Goal: Information Seeking & Learning: Learn about a topic

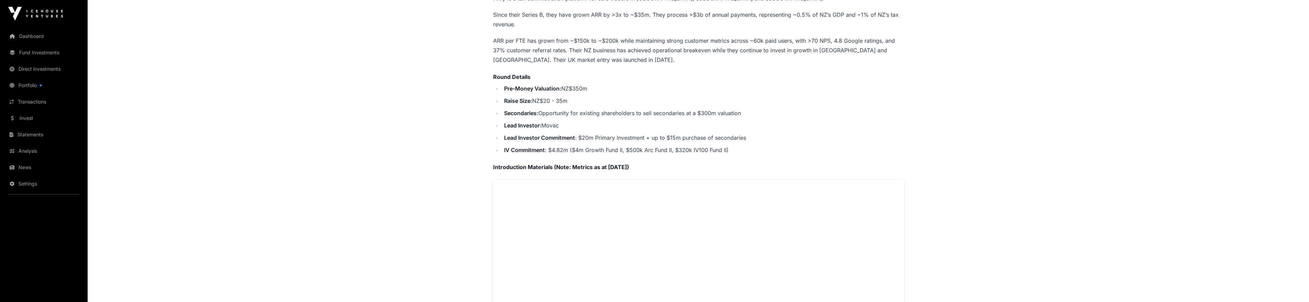
scroll to position [201, 0]
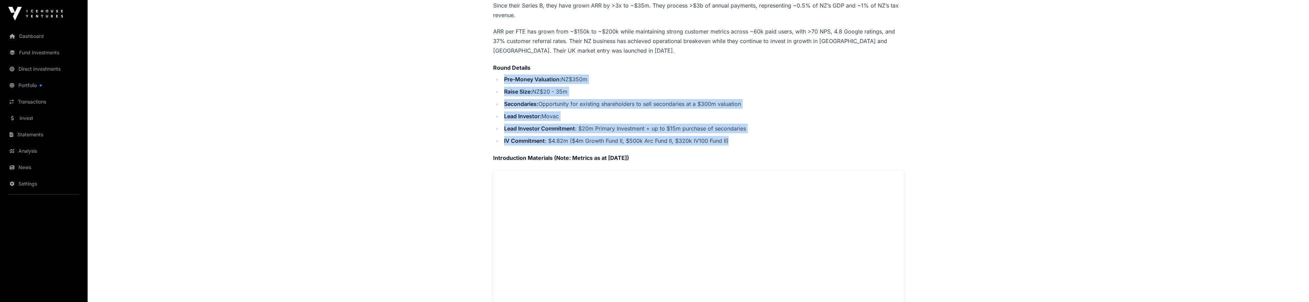
drag, startPoint x: 686, startPoint y: 72, endPoint x: 736, endPoint y: 140, distance: 84.0
click at [736, 140] on ul "Pre-Money Valuation: NZ$350m Raise Size: NZ$20 - 35m Secondaries: Opportunity f…" at bounding box center [698, 110] width 411 height 71
click at [737, 139] on li "IV Commitment : $4.82m ($4m Growth Fund II, $500k Arc Fund II, $320k IV100 Fund…" at bounding box center [703, 141] width 402 height 10
drag, startPoint x: 737, startPoint y: 139, endPoint x: 460, endPoint y: 89, distance: 280.9
click at [460, 89] on main "Offers Hnry Hnry Direct Hnry is a tax administration platform for sole traders …" at bounding box center [698, 279] width 1221 height 905
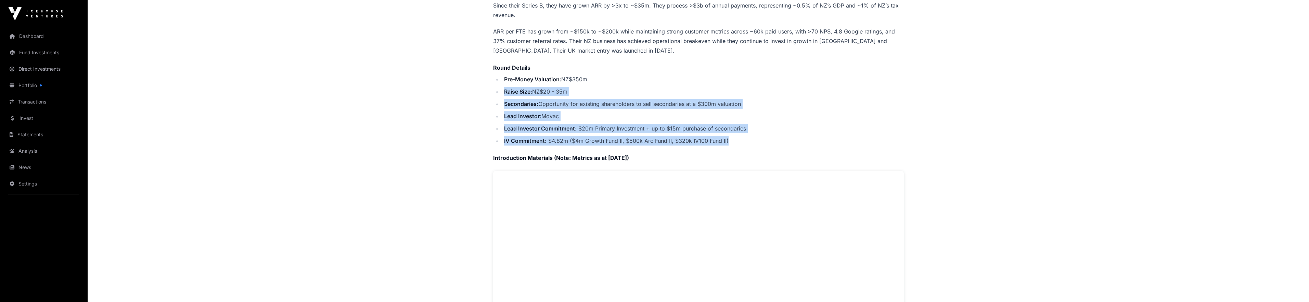
click at [460, 89] on main "Offers Hnry Hnry Direct Hnry is a tax administration platform for sole traders …" at bounding box center [698, 279] width 1221 height 905
drag, startPoint x: 460, startPoint y: 89, endPoint x: 679, endPoint y: 138, distance: 224.4
click at [679, 138] on main "Offers Hnry Hnry Direct Hnry is a tax administration platform for sole traders …" at bounding box center [698, 279] width 1221 height 905
click at [679, 138] on li "IV Commitment : $4.82m ($4m Growth Fund II, $500k Arc Fund II, $320k IV100 Fund…" at bounding box center [703, 141] width 402 height 10
drag, startPoint x: 738, startPoint y: 142, endPoint x: 530, endPoint y: 87, distance: 215.3
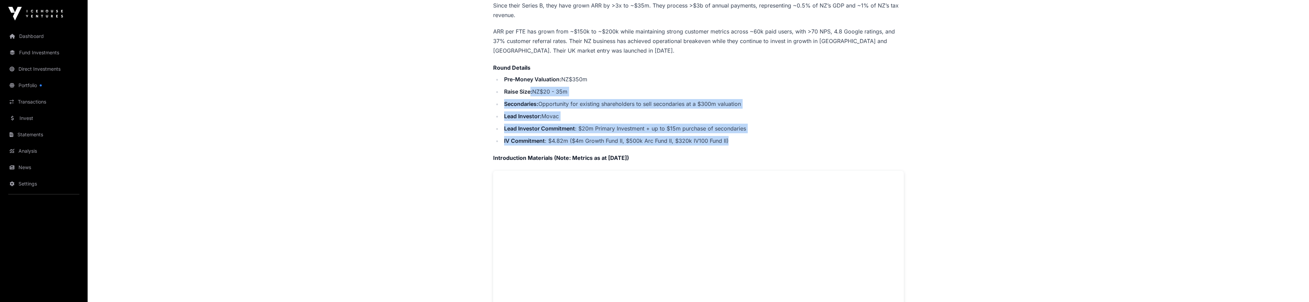
click at [530, 87] on ul "Pre-Money Valuation: NZ$350m Raise Size: NZ$20 - 35m Secondaries: Opportunity f…" at bounding box center [698, 110] width 411 height 71
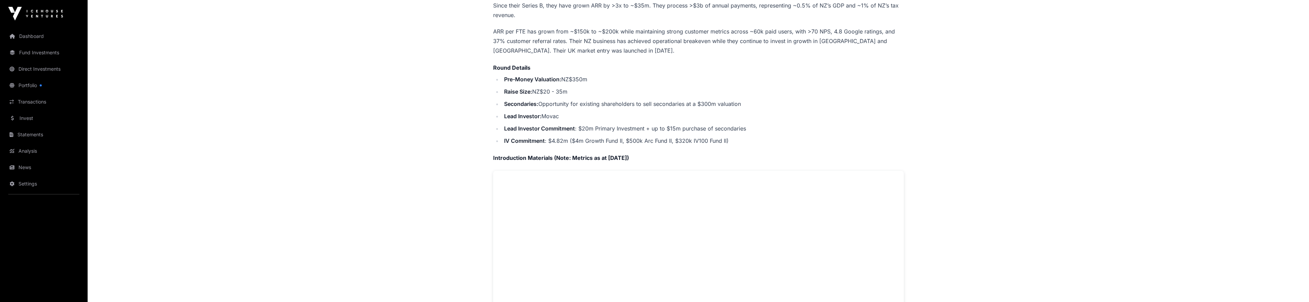
click at [517, 83] on ul "Pre-Money Valuation: NZ$350m Raise Size: NZ$20 - 35m Secondaries: Opportunity f…" at bounding box center [698, 110] width 411 height 71
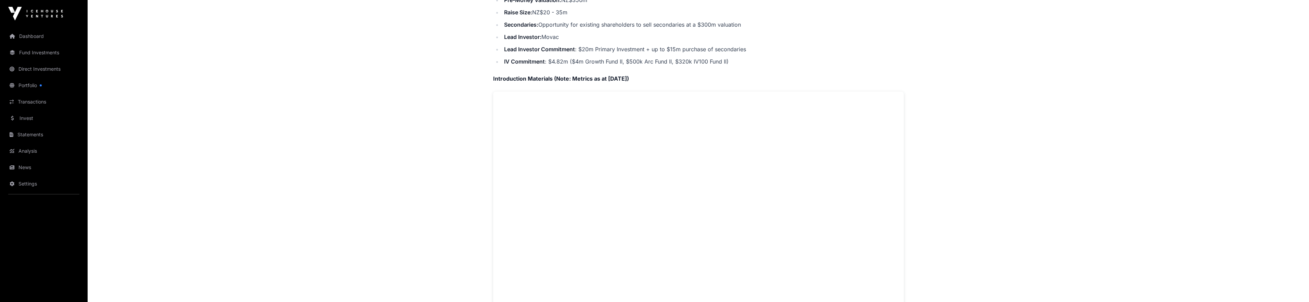
scroll to position [329, 0]
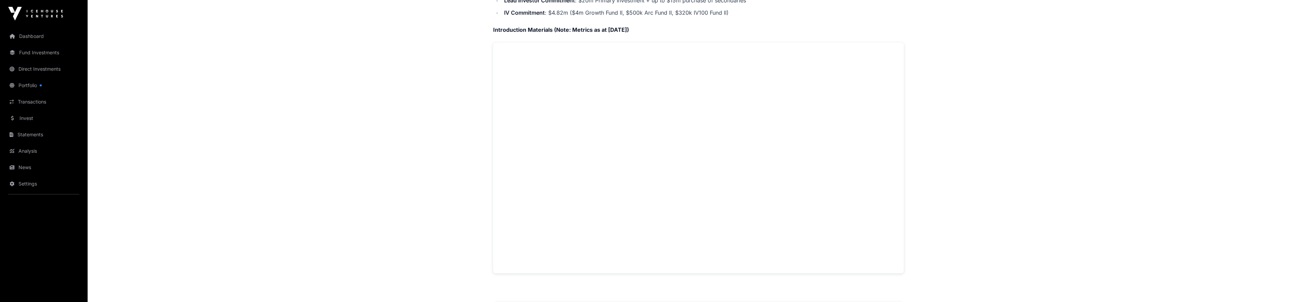
click at [395, 212] on main "Offers Hnry Hnry Direct Hnry is a tax administration platform for sole traders …" at bounding box center [698, 150] width 1221 height 905
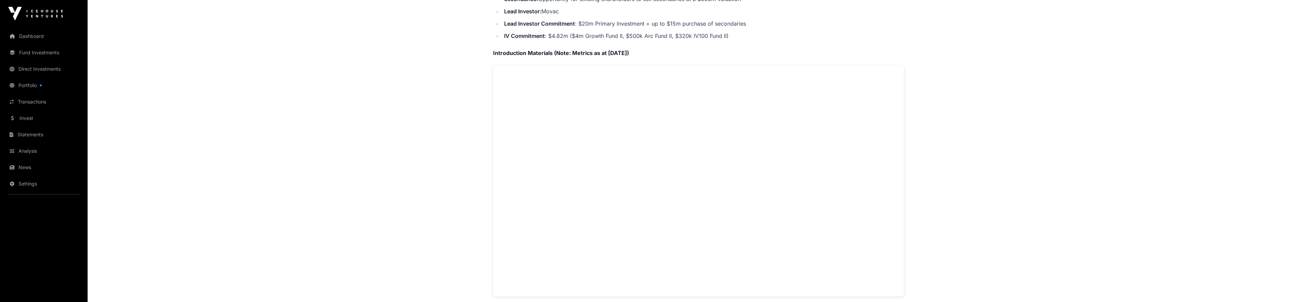
scroll to position [160, 0]
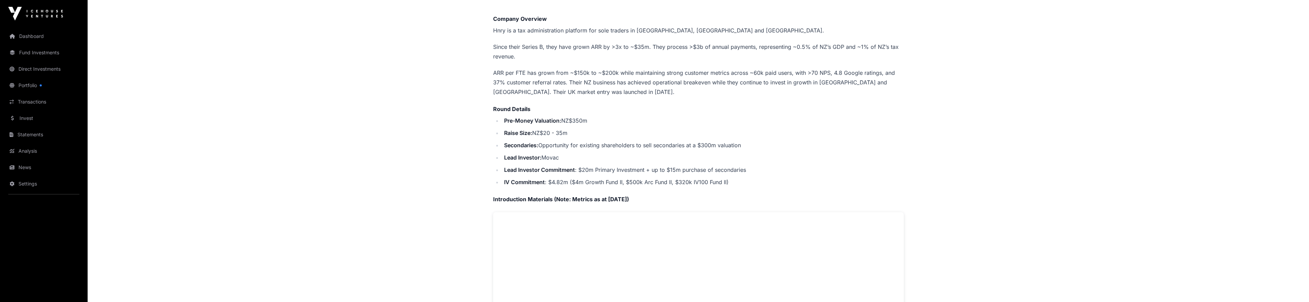
click at [566, 181] on li "IV Commitment : $4.82m ($4m Growth Fund II, $500k Arc Fund II, $320k IV100 Fund…" at bounding box center [703, 183] width 402 height 10
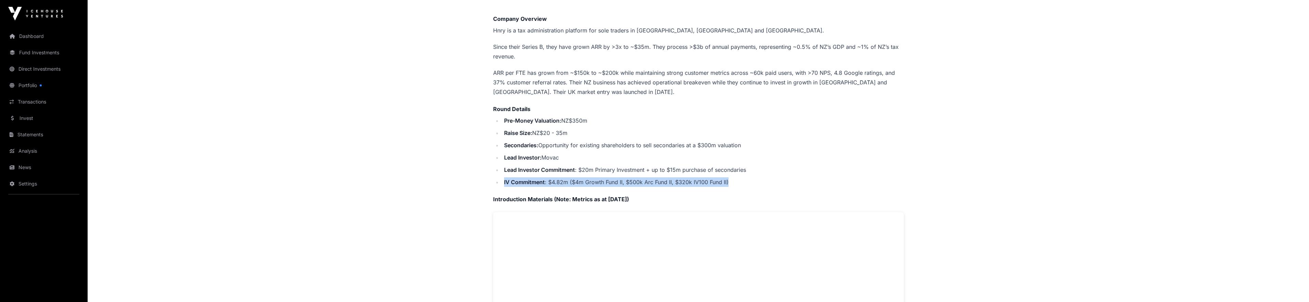
click at [566, 181] on li "IV Commitment : $4.82m ($4m Growth Fund II, $500k Arc Fund II, $320k IV100 Fund…" at bounding box center [703, 183] width 402 height 10
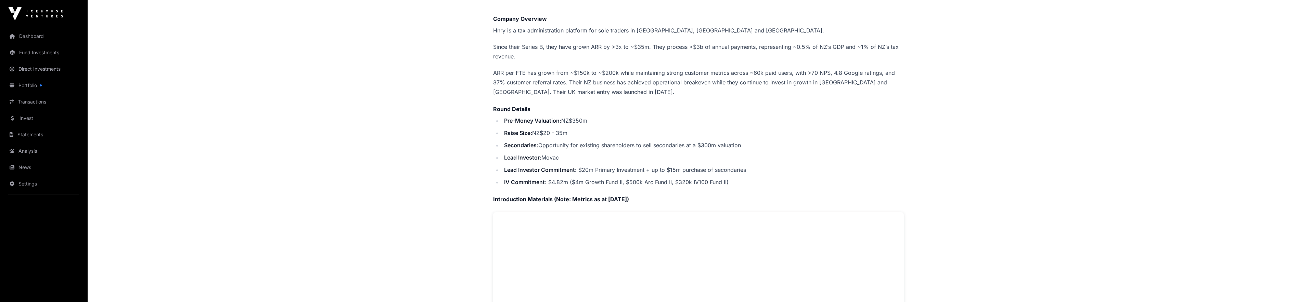
click at [639, 167] on li "Lead Investor Commitment : $20m Primary Investment + up to $15m purchase of sec…" at bounding box center [703, 170] width 402 height 10
click at [660, 168] on li "Lead Investor Commitment : $20m Primary Investment + up to $15m purchase of sec…" at bounding box center [703, 170] width 402 height 10
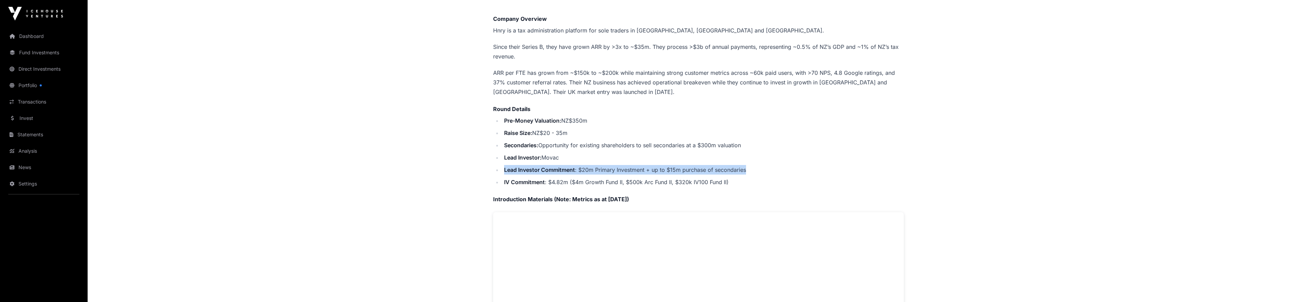
click at [660, 168] on li "Lead Investor Commitment : $20m Primary Investment + up to $15m purchase of sec…" at bounding box center [703, 170] width 402 height 10
click at [711, 171] on li "Lead Investor Commitment : $20m Primary Investment + up to $15m purchase of sec…" at bounding box center [703, 170] width 402 height 10
click at [614, 141] on li "Secondaries: Opportunity for existing shareholders to sell secondaries at a $30…" at bounding box center [703, 146] width 402 height 10
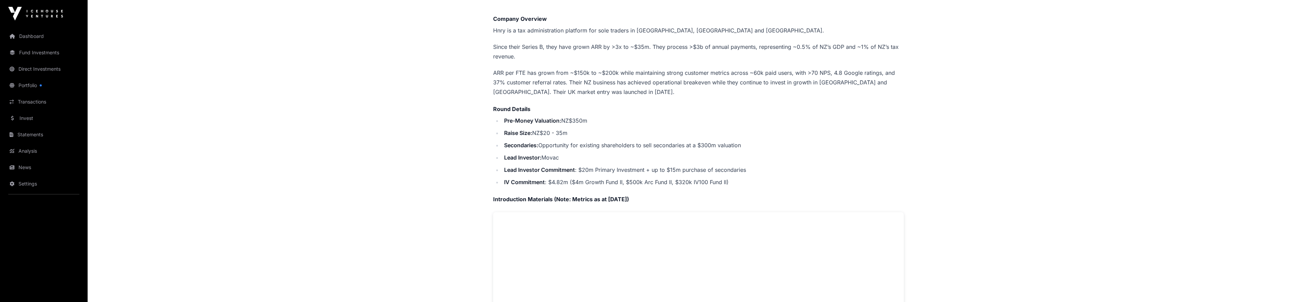
click at [538, 156] on strong "Lead Investor:" at bounding box center [522, 157] width 37 height 7
click at [561, 144] on li "Secondaries: Opportunity for existing shareholders to sell secondaries at a $30…" at bounding box center [703, 146] width 402 height 10
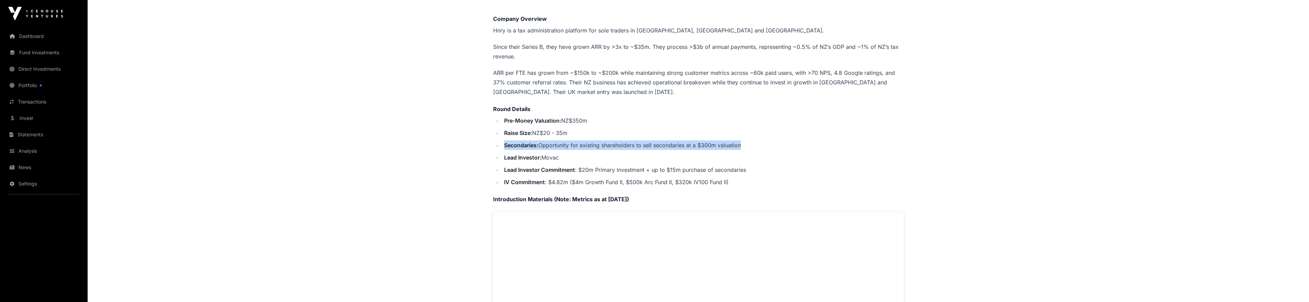
click at [561, 144] on li "Secondaries: Opportunity for existing shareholders to sell secondaries at a $30…" at bounding box center [703, 146] width 402 height 10
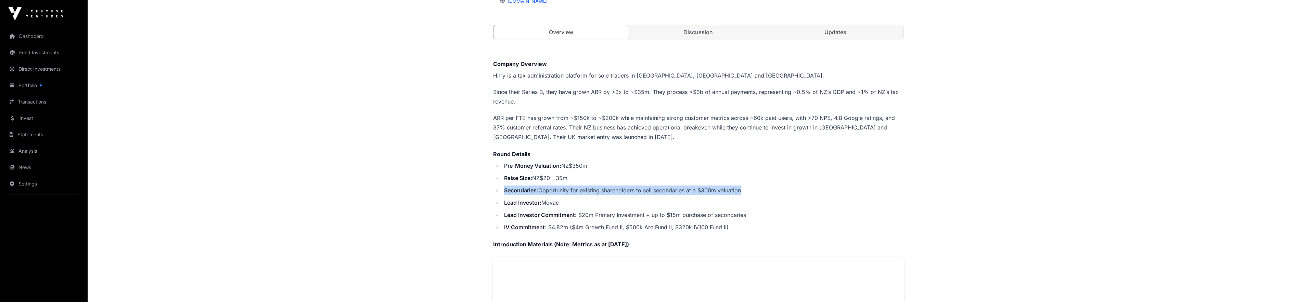
scroll to position [110, 0]
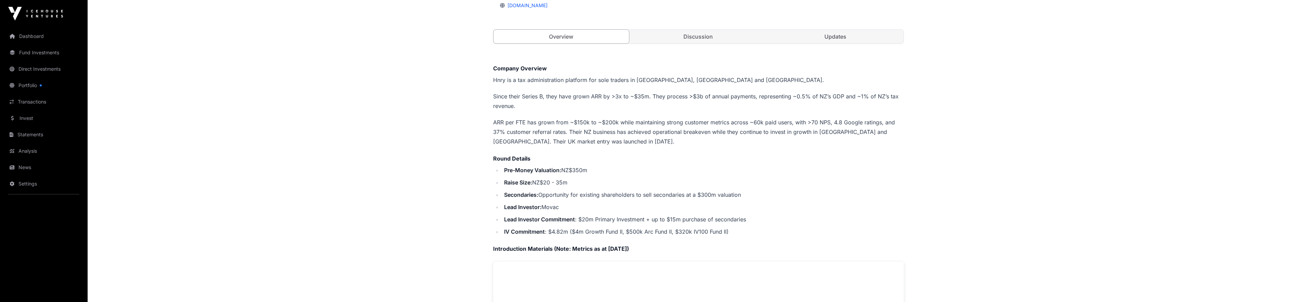
click at [550, 178] on li "Raise Size: NZ$20 - 35m" at bounding box center [703, 183] width 402 height 10
click at [558, 166] on li "Pre-Money Valuation: NZ$350m" at bounding box center [703, 171] width 402 height 10
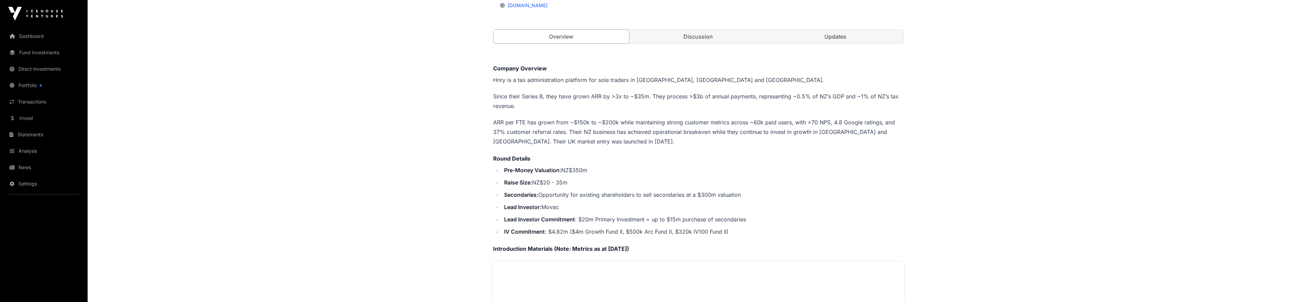
click at [560, 167] on strong "Pre-Money Valuation:" at bounding box center [532, 170] width 57 height 7
click at [585, 121] on p "ARR per FTE has grown from ~$150k to ~$200k while maintaining strong customer m…" at bounding box center [698, 132] width 411 height 29
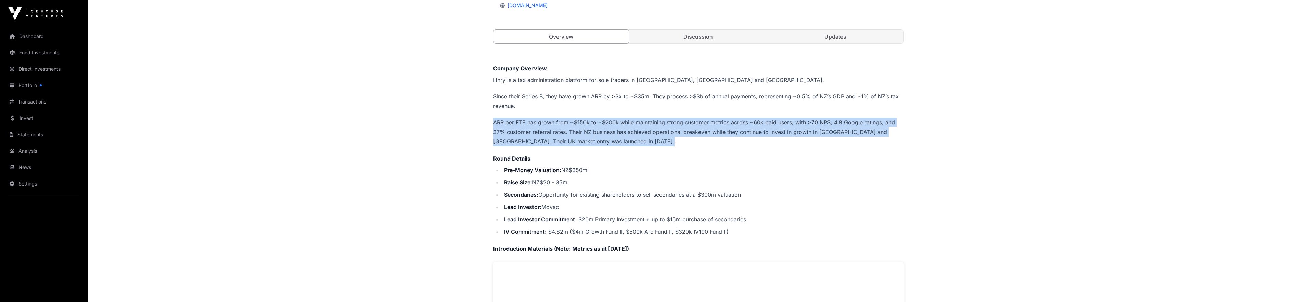
click at [585, 121] on p "ARR per FTE has grown from ~$150k to ~$200k while maintaining strong customer m…" at bounding box center [698, 132] width 411 height 29
click at [585, 127] on p "ARR per FTE has grown from ~$150k to ~$200k while maintaining strong customer m…" at bounding box center [698, 132] width 411 height 29
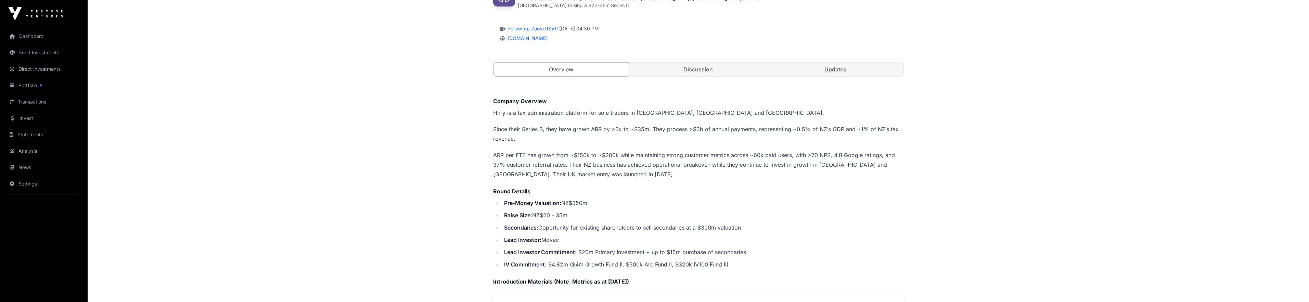
scroll to position [78, 0]
click at [585, 127] on p "Since their Series B, they have grown ARR by >3x to ~$35m. They process >$3b of…" at bounding box center [698, 133] width 411 height 19
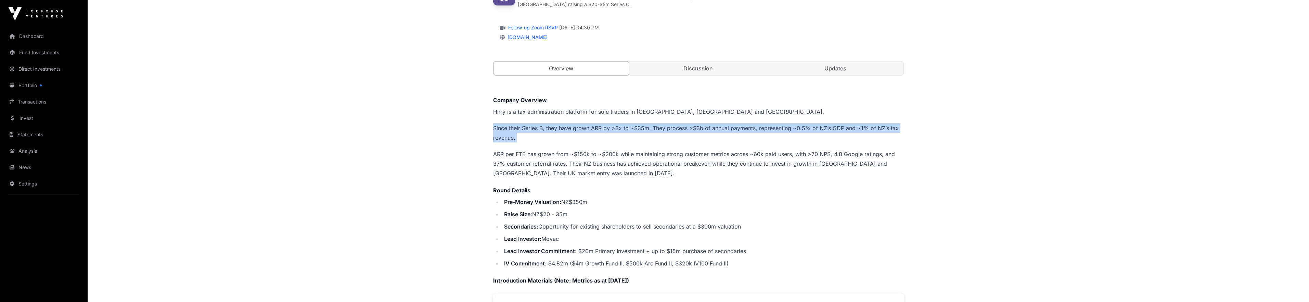
click at [585, 127] on p "Since their Series B, they have grown ARR by >3x to ~$35m. They process >$3b of…" at bounding box center [698, 133] width 411 height 19
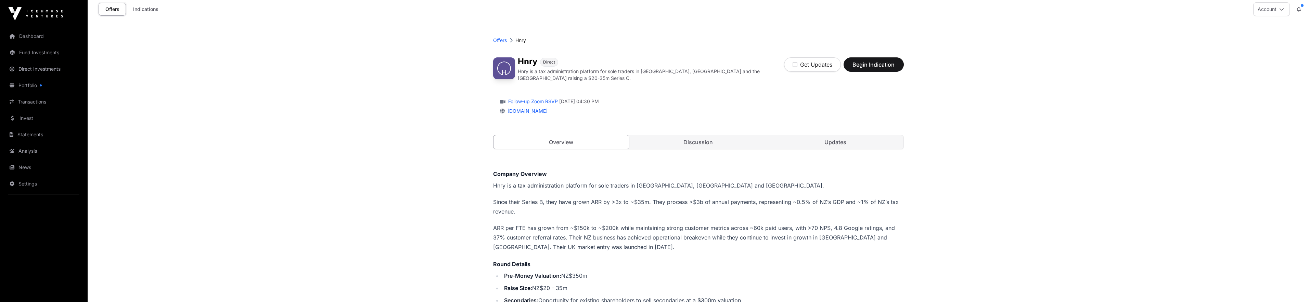
scroll to position [0, 0]
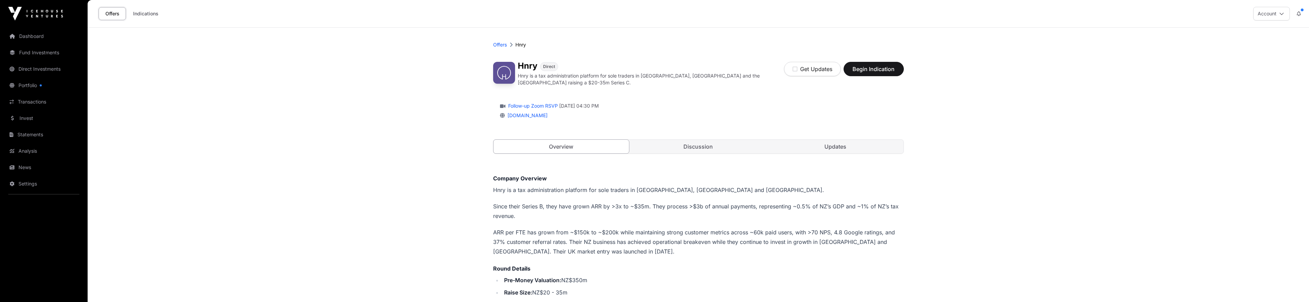
click at [705, 146] on link "Discussion" at bounding box center [698, 147] width 136 height 14
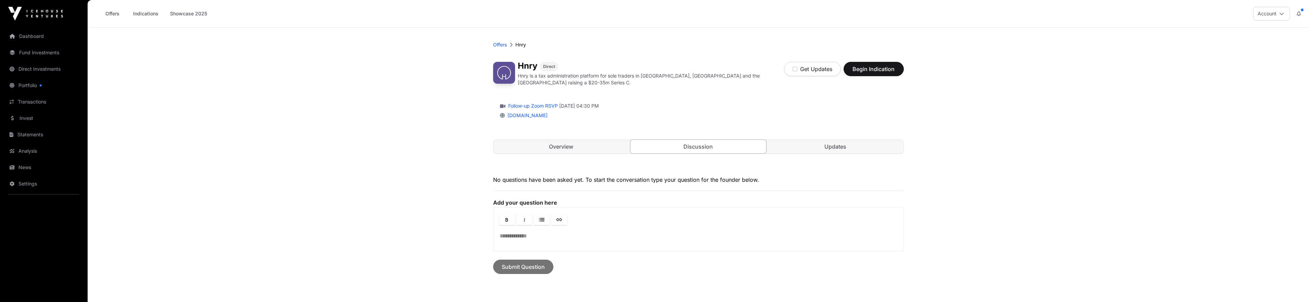
click at [705, 146] on link "Discussion" at bounding box center [698, 147] width 137 height 14
click at [813, 144] on link "Updates" at bounding box center [835, 147] width 136 height 14
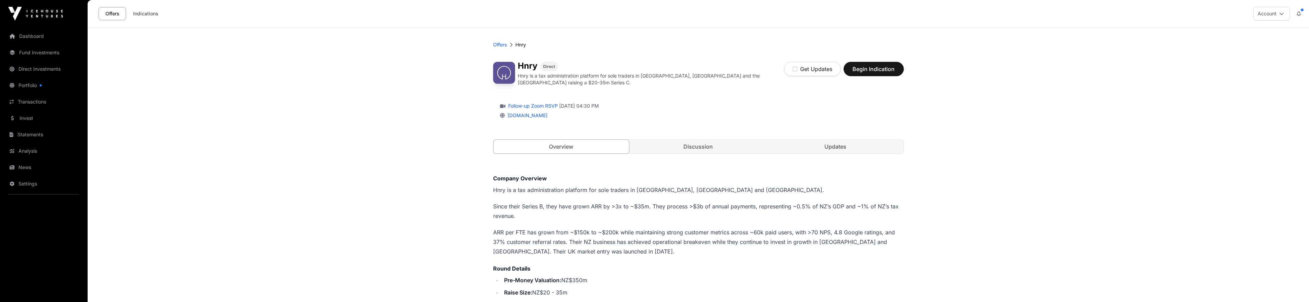
click at [20, 52] on link "Fund Investments" at bounding box center [43, 52] width 77 height 15
click at [32, 54] on link "Fund Investments" at bounding box center [43, 52] width 77 height 15
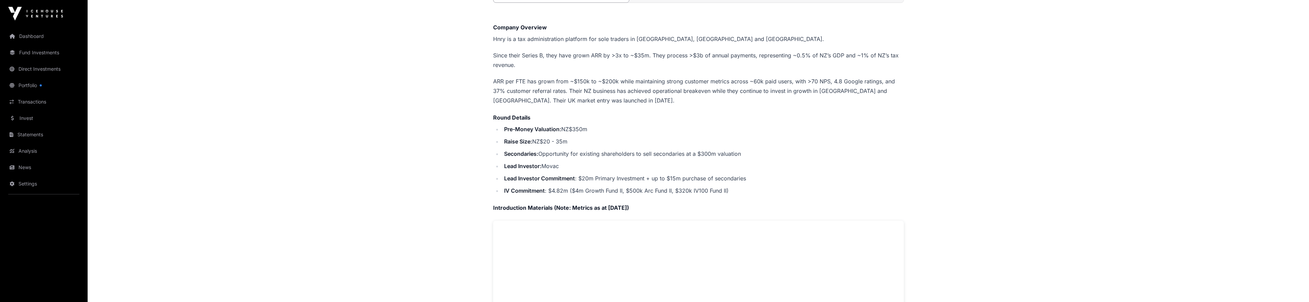
scroll to position [169, 0]
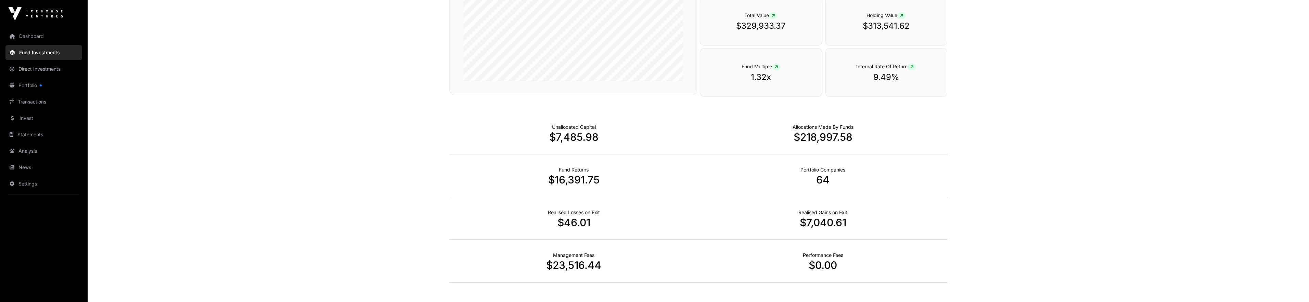
scroll to position [405, 0]
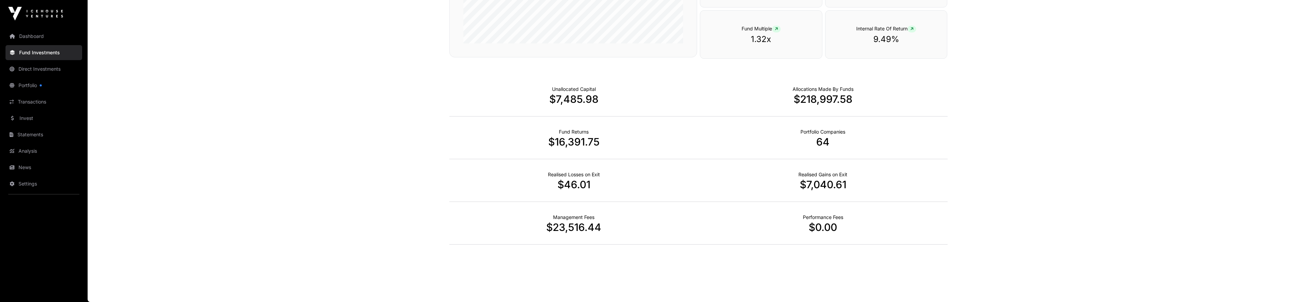
click at [825, 104] on p "$218,997.58" at bounding box center [822, 99] width 249 height 12
click at [556, 106] on div "Unallocated Capital $7,485.98" at bounding box center [573, 95] width 249 height 43
click at [557, 102] on p "$7,485.98" at bounding box center [573, 99] width 249 height 12
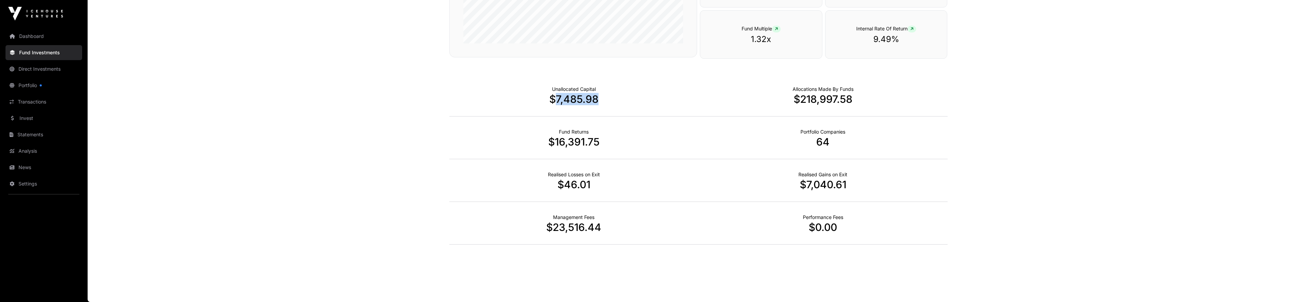
click at [557, 102] on p "$7,485.98" at bounding box center [573, 99] width 249 height 12
click at [571, 141] on p "$16,391.75" at bounding box center [573, 142] width 249 height 12
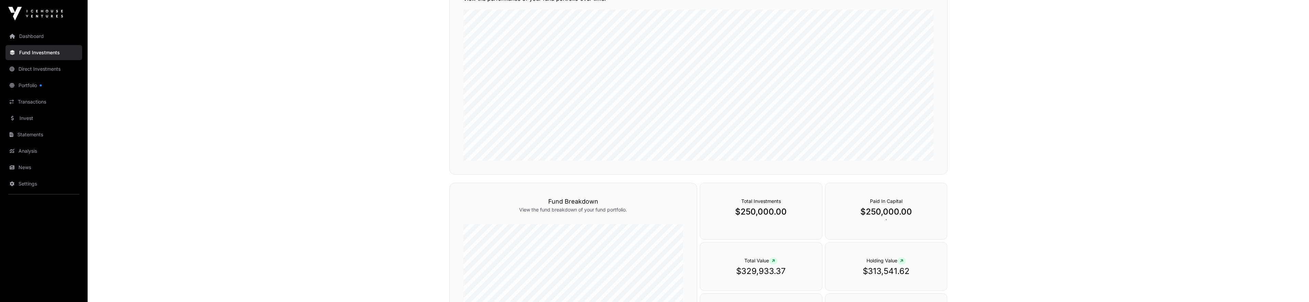
scroll to position [0, 0]
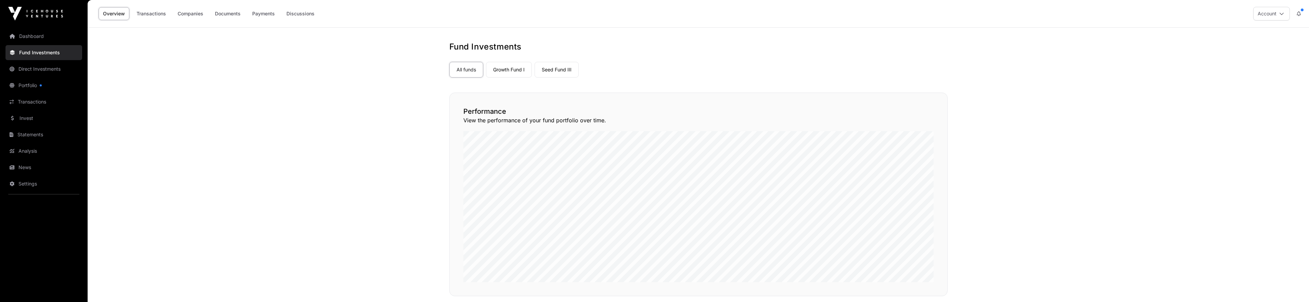
click at [35, 88] on link "Portfolio" at bounding box center [43, 85] width 77 height 15
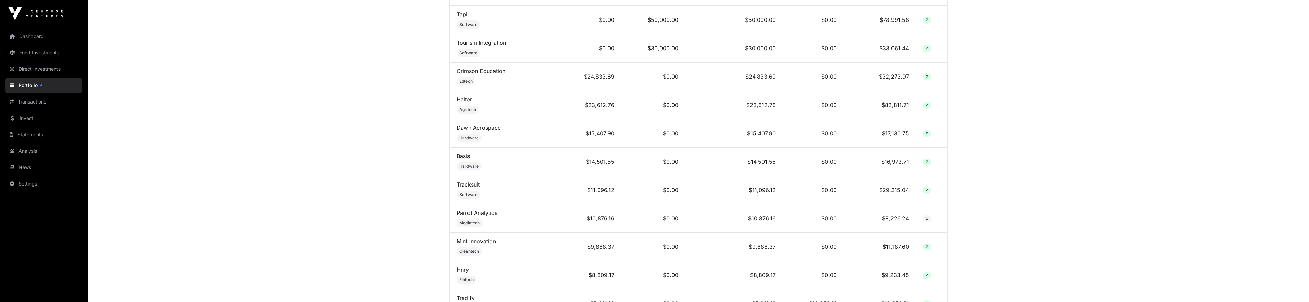
scroll to position [388, 0]
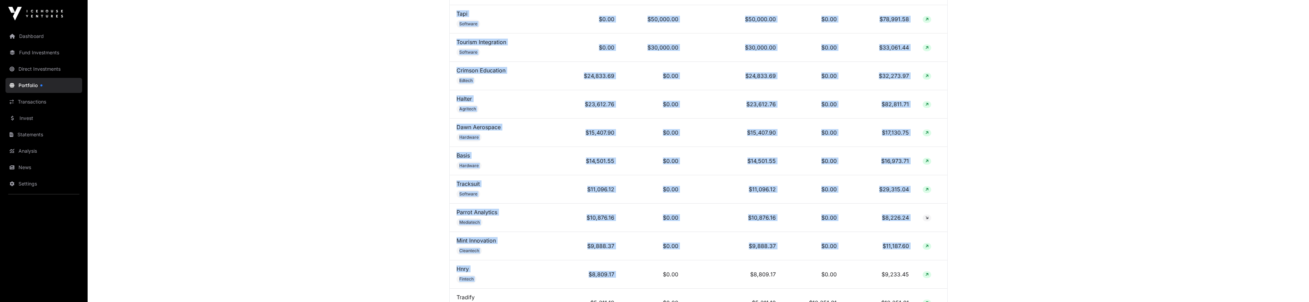
drag, startPoint x: 629, startPoint y: 273, endPoint x: 950, endPoint y: 281, distance: 321.0
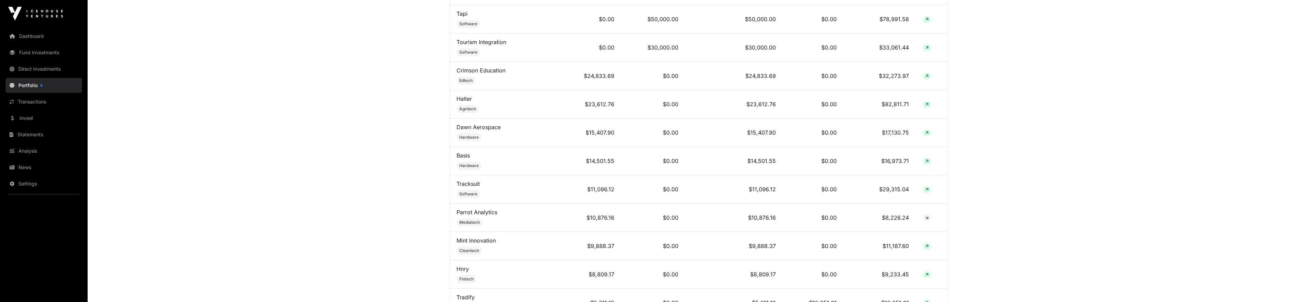
click at [463, 272] on link "Hnry" at bounding box center [462, 269] width 12 height 7
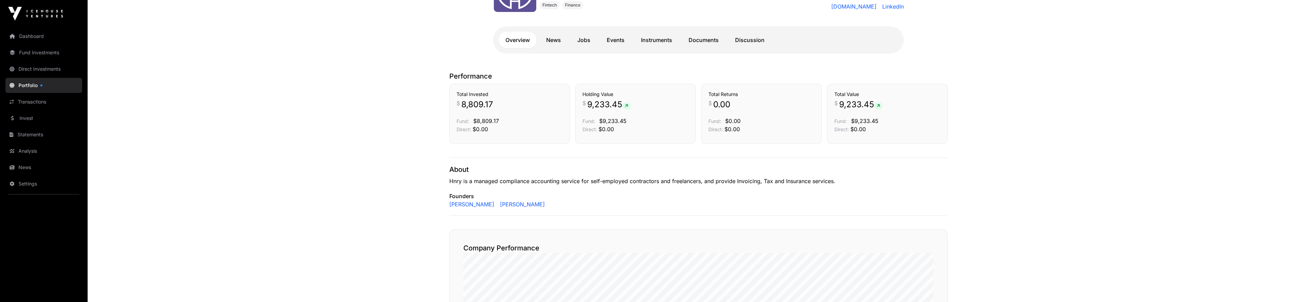
scroll to position [136, 0]
